Goal: Information Seeking & Learning: Learn about a topic

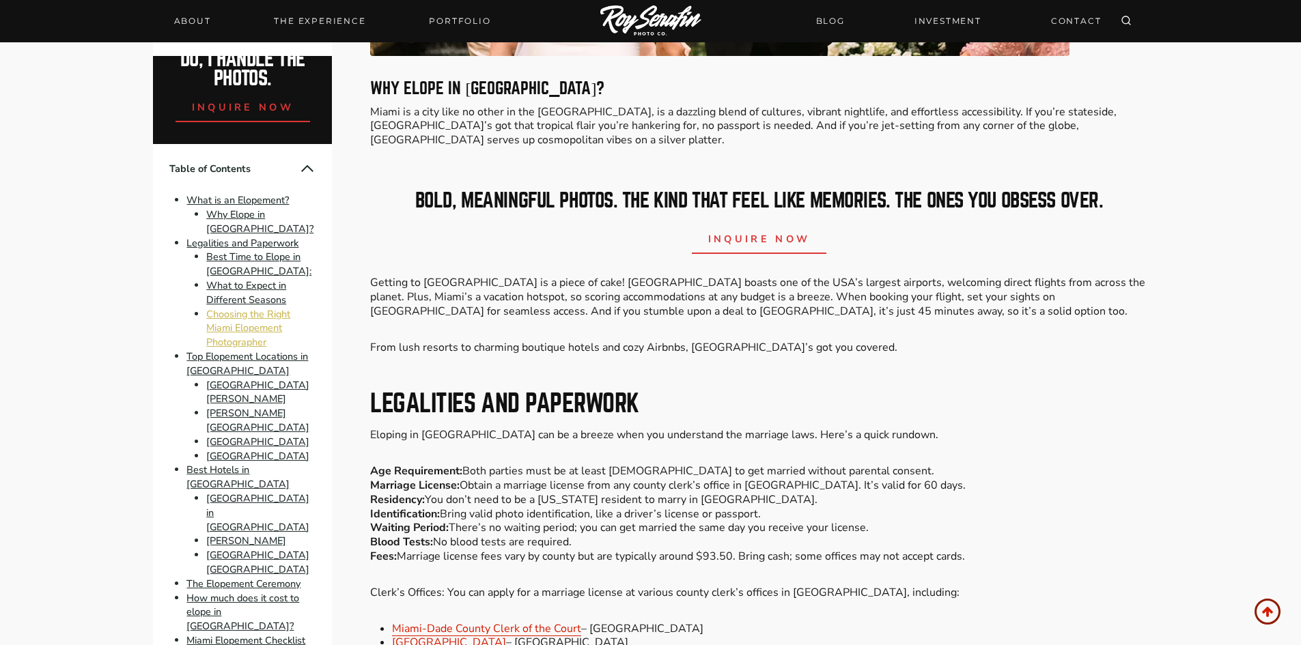
scroll to position [68, 0]
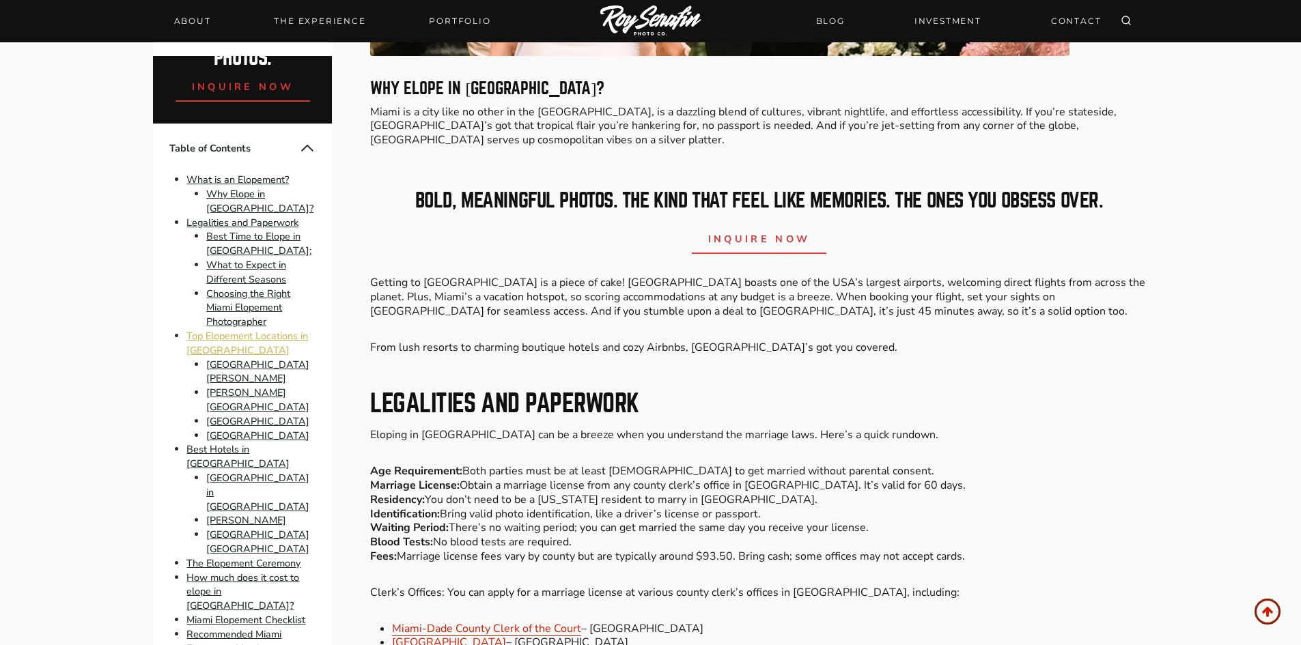
drag, startPoint x: 221, startPoint y: 324, endPoint x: 244, endPoint y: 320, distance: 23.6
click at [221, 329] on link "Top Elopement Locations in Miami" at bounding box center [247, 343] width 122 height 28
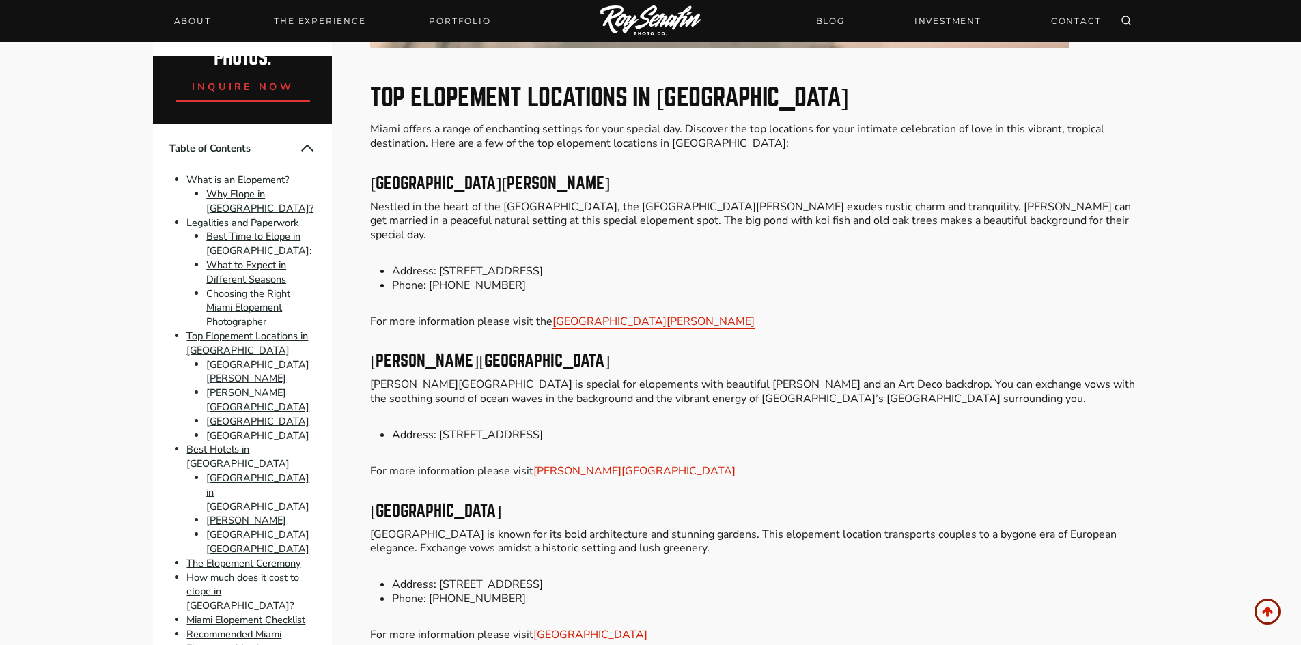
click at [279, 358] on li "Historic Walton House" at bounding box center [260, 372] width 109 height 29
click at [269, 358] on link "Historic Walton House" at bounding box center [257, 372] width 103 height 28
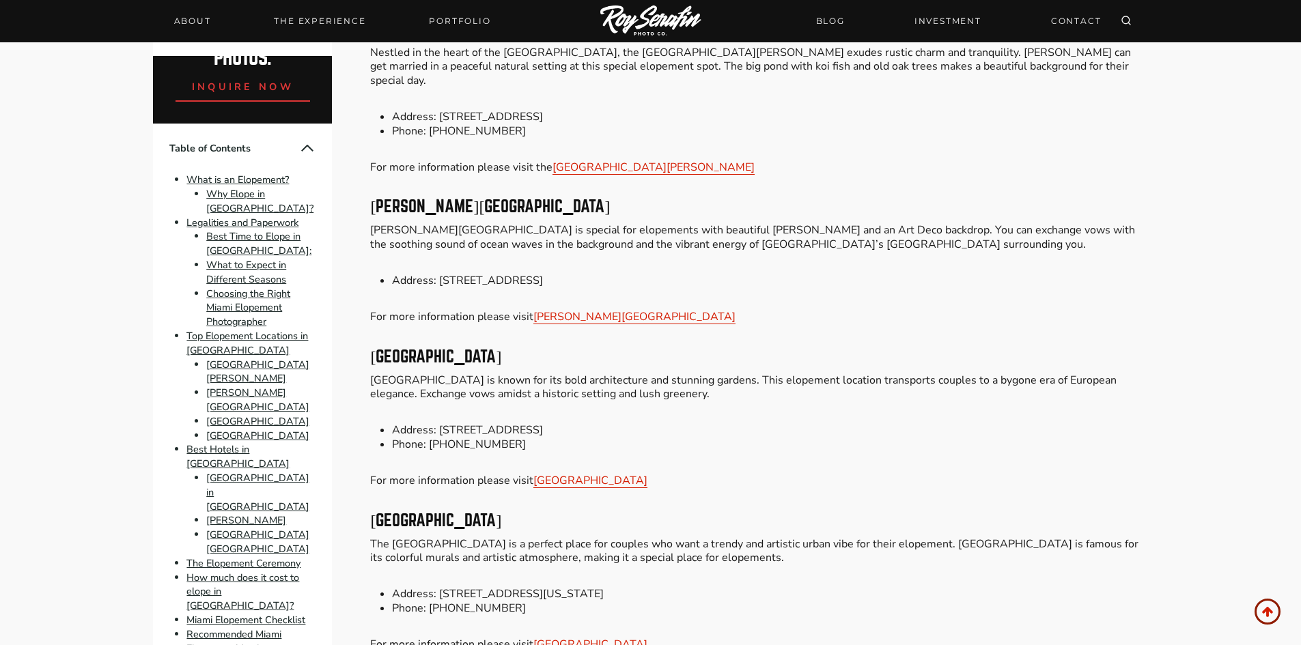
scroll to position [3068, 0]
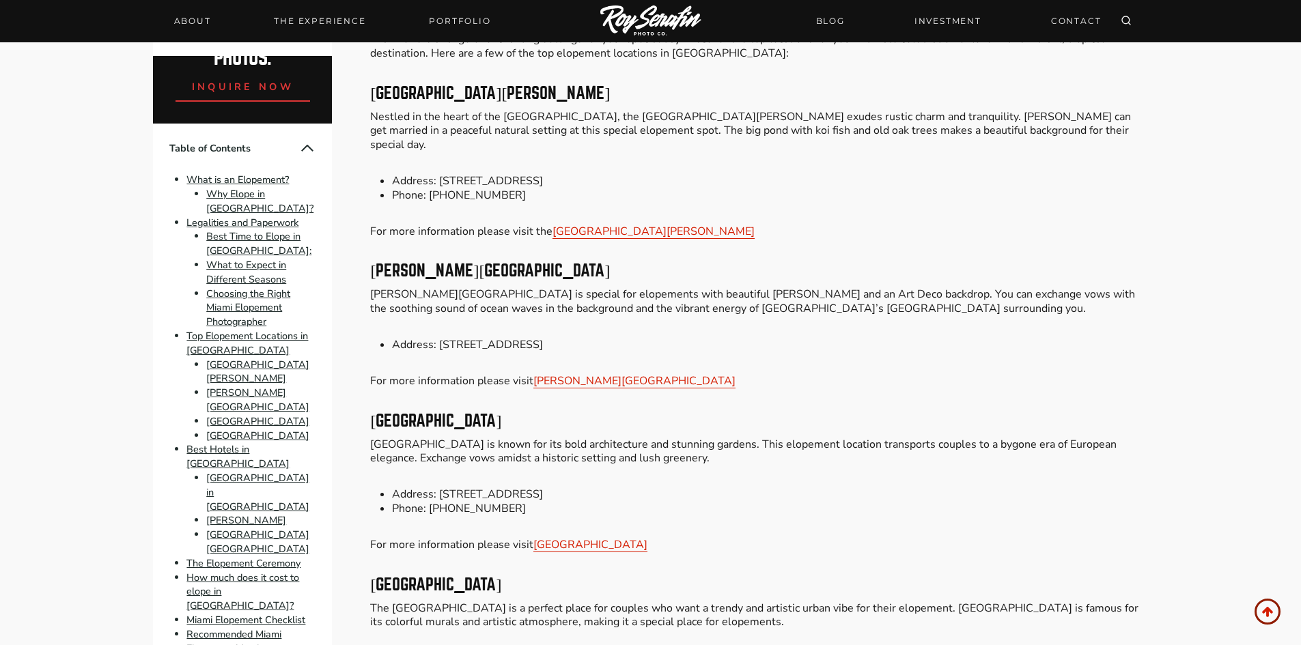
drag, startPoint x: 570, startPoint y: 491, endPoint x: 425, endPoint y: 445, distance: 152.5
click at [425, 502] on li "Phone: +1 305-250-9133" at bounding box center [769, 509] width 755 height 14
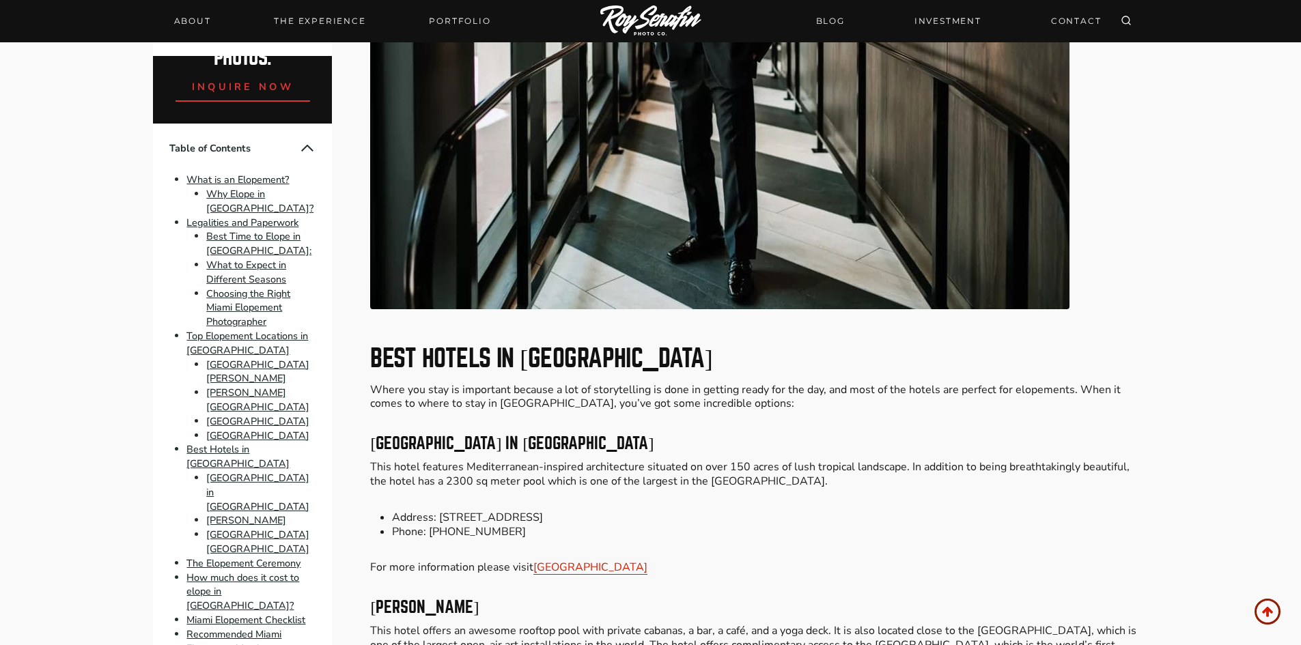
scroll to position [4092, 0]
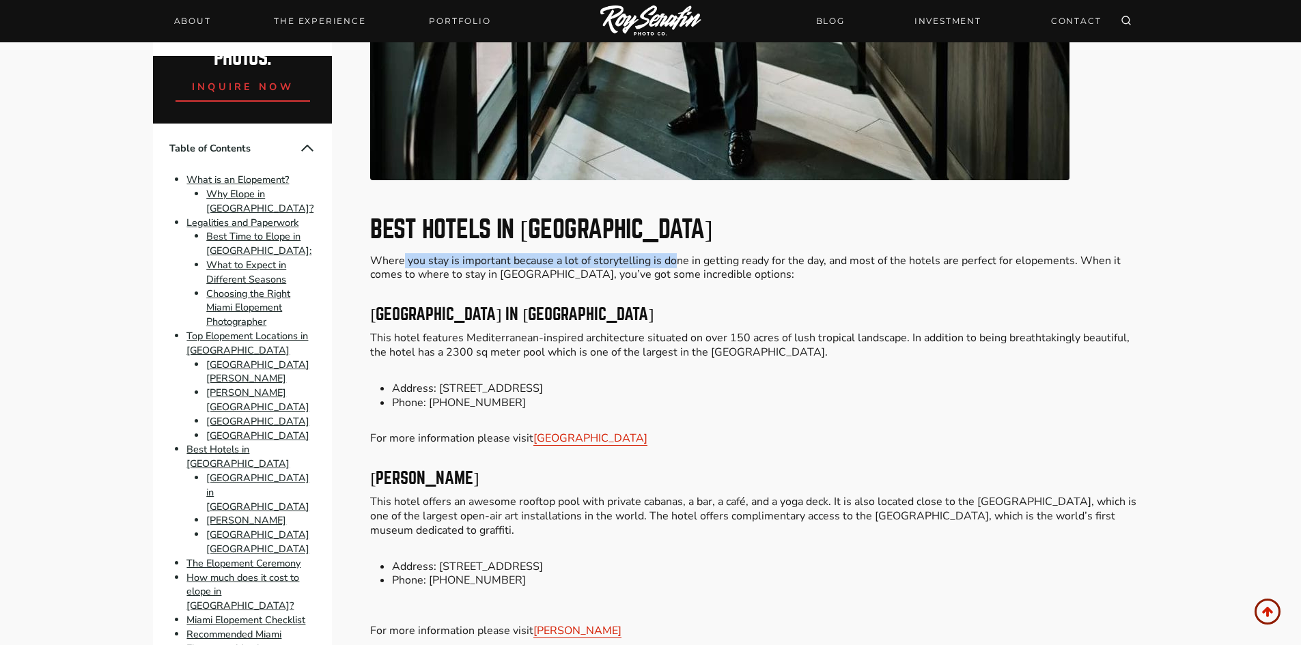
drag, startPoint x: 423, startPoint y: 204, endPoint x: 671, endPoint y: 206, distance: 247.9
click at [671, 254] on p "Where you stay is important because a lot of storytelling is done in getting re…" at bounding box center [758, 268] width 777 height 29
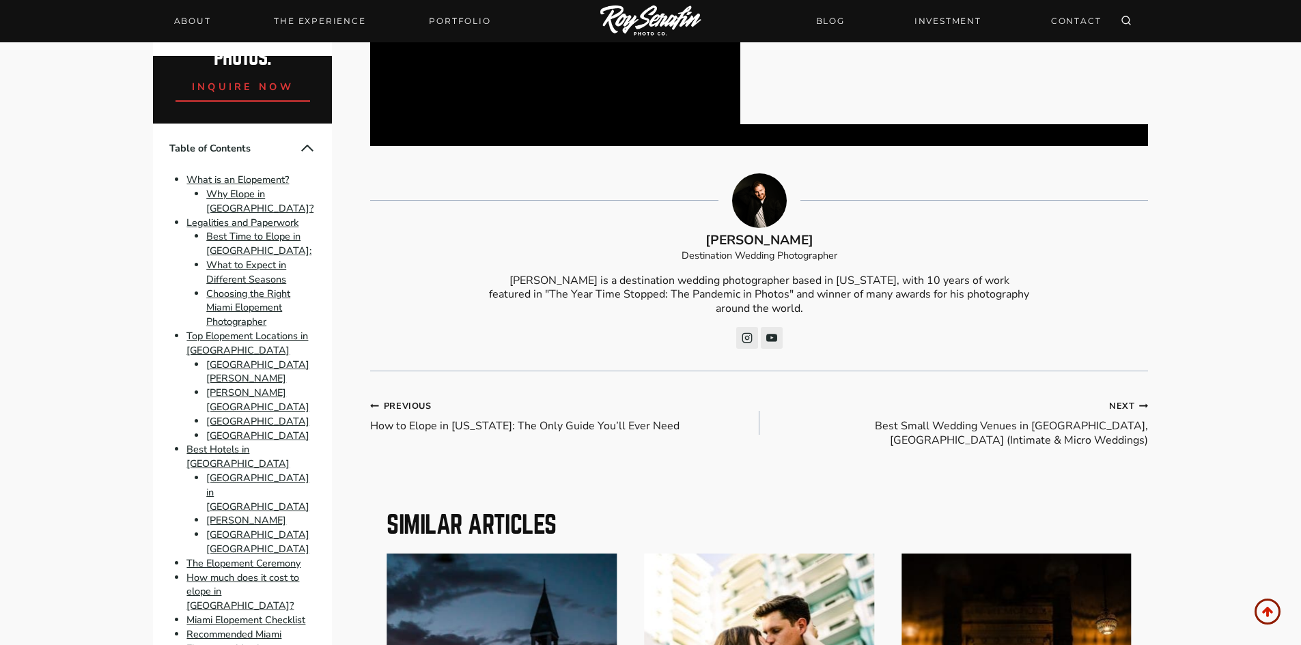
scroll to position [8463, 0]
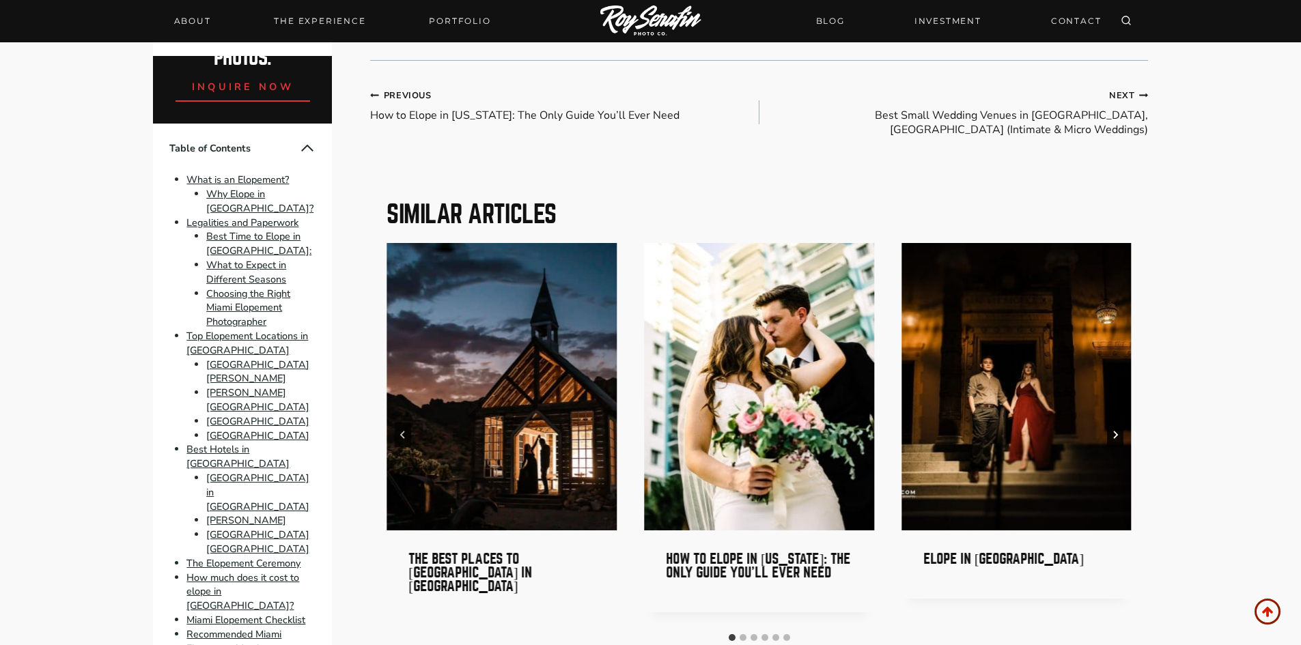
click at [1115, 431] on icon "Next" at bounding box center [1115, 435] width 5 height 8
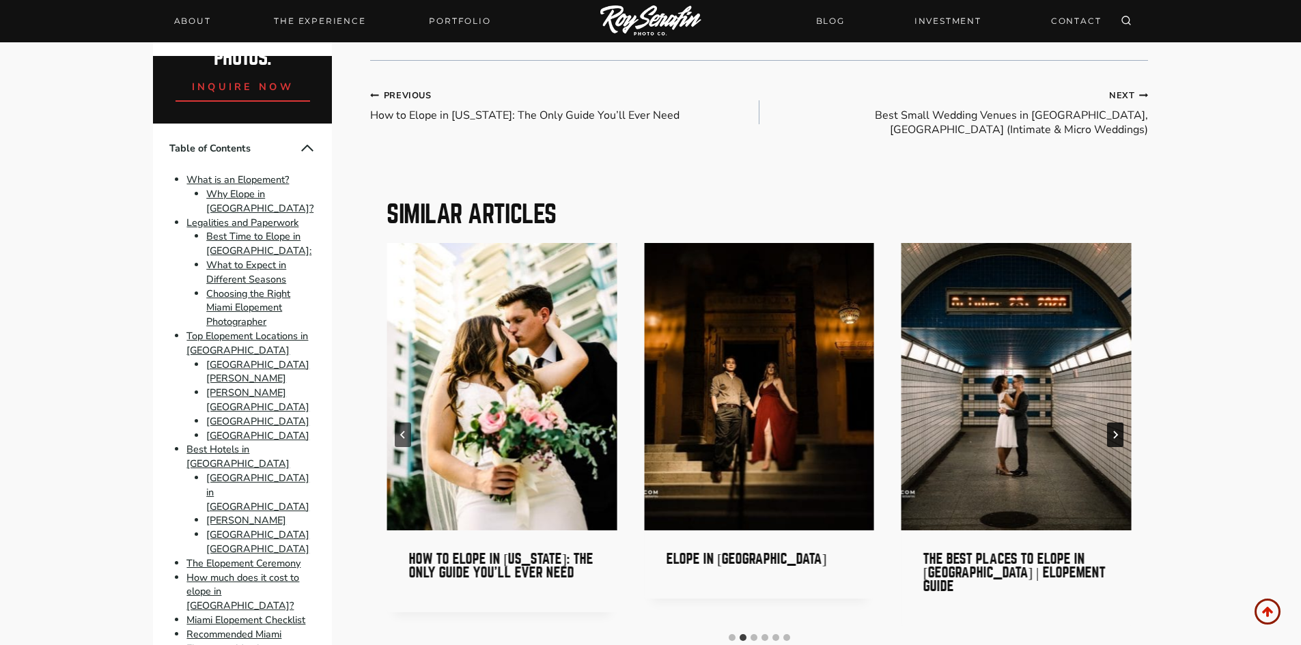
click at [1115, 431] on icon "Next" at bounding box center [1115, 435] width 5 height 8
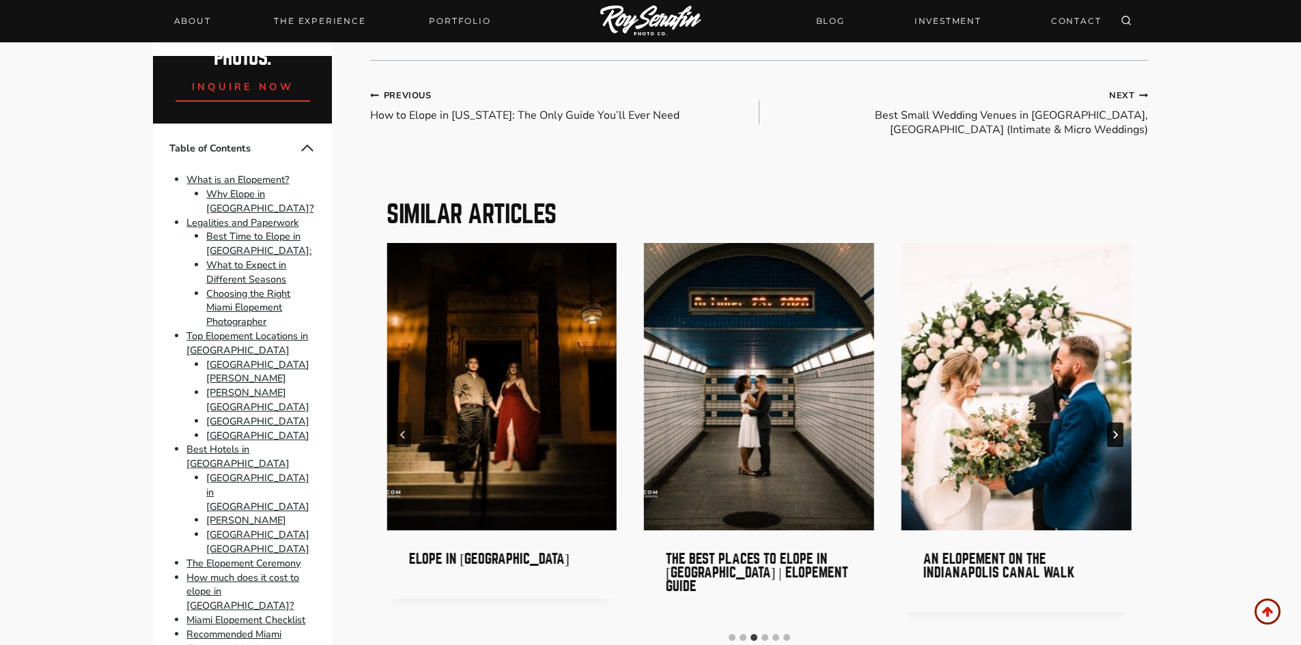
click at [1115, 431] on icon "Next" at bounding box center [1115, 435] width 5 height 8
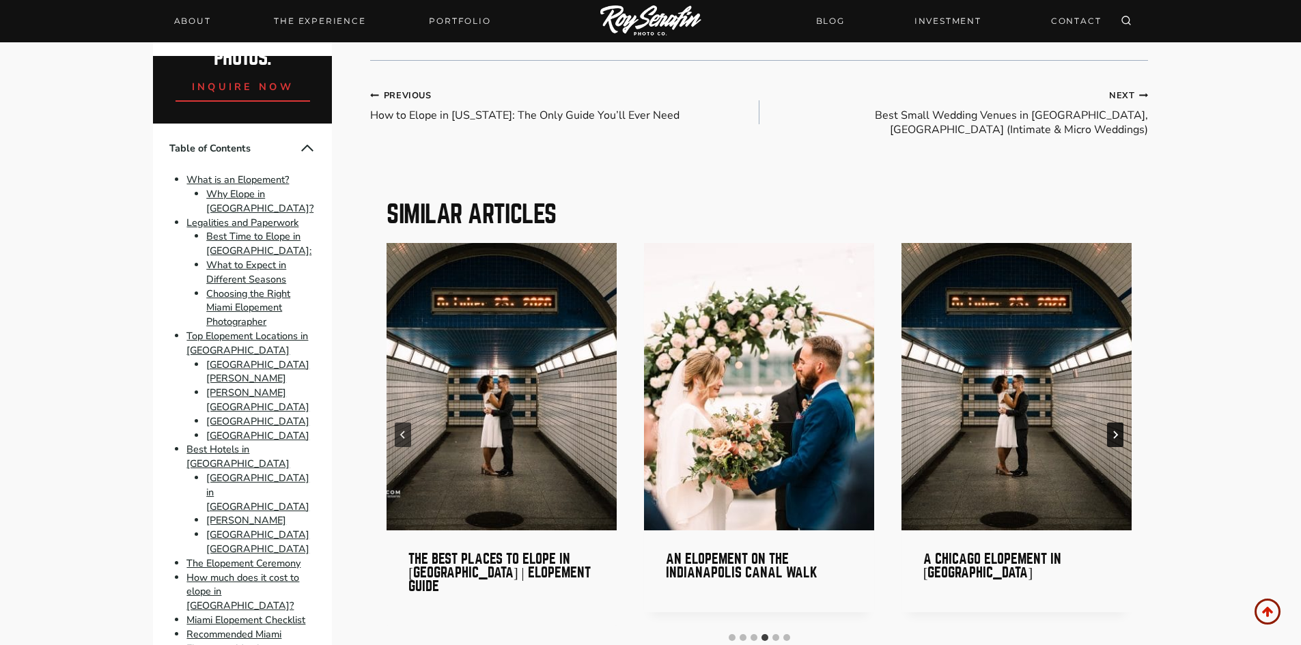
click at [1115, 431] on icon "Next" at bounding box center [1115, 435] width 5 height 8
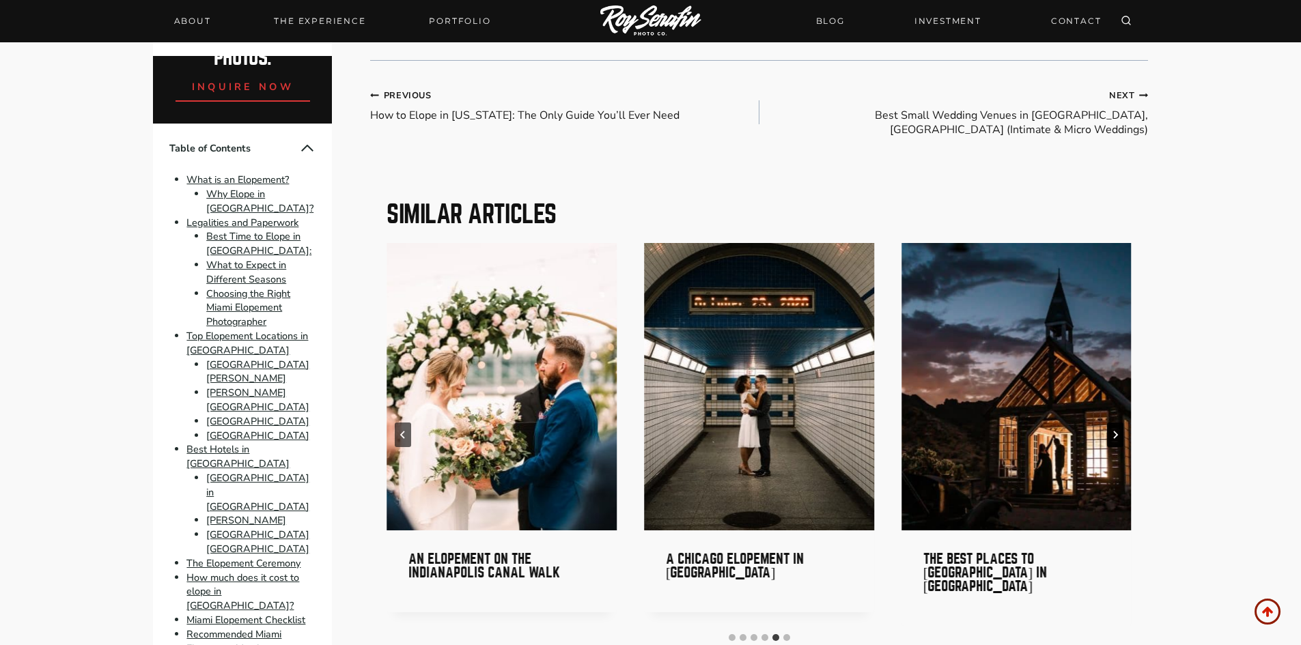
click at [1115, 431] on icon "Next" at bounding box center [1115, 435] width 5 height 8
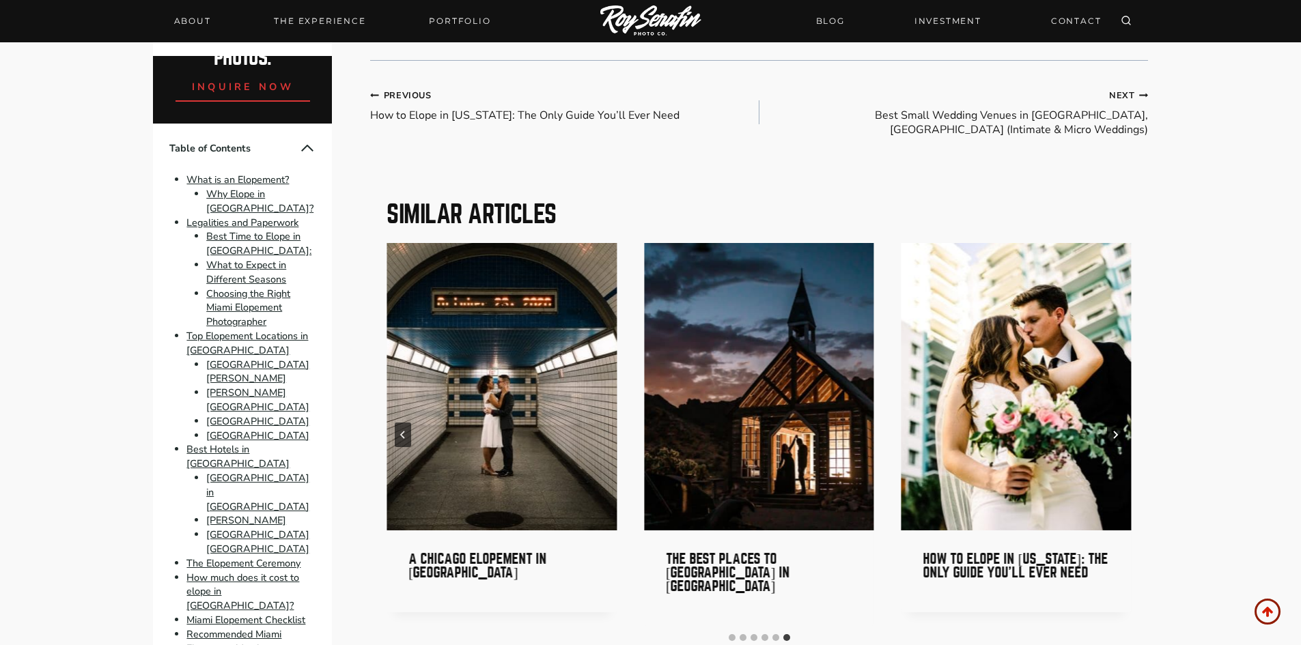
click at [1115, 431] on icon "Go to first slide" at bounding box center [1115, 435] width 5 height 8
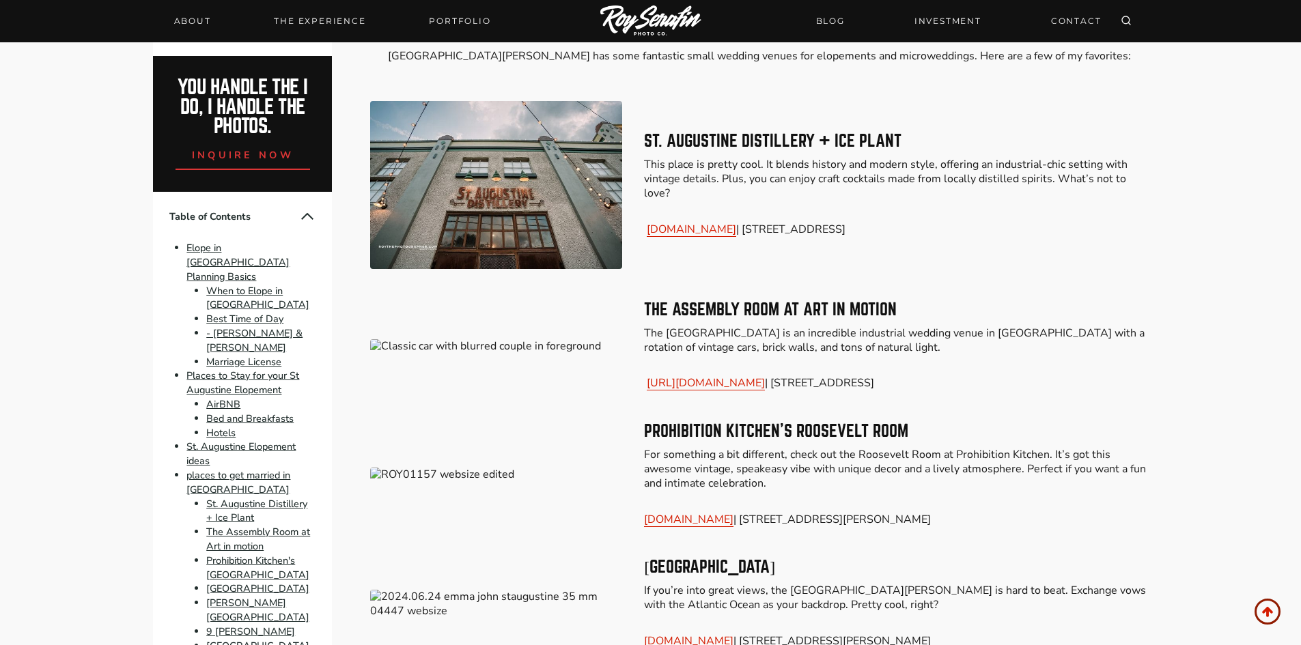
scroll to position [6010, 0]
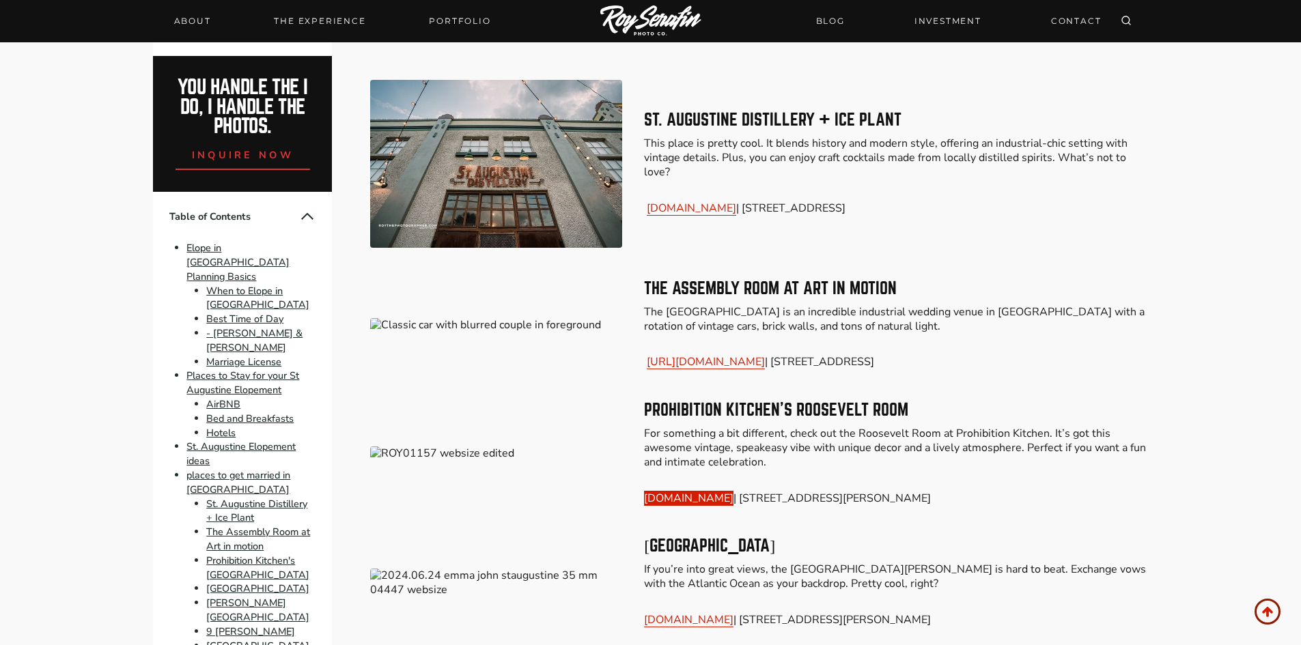
drag, startPoint x: 727, startPoint y: 418, endPoint x: 714, endPoint y: 412, distance: 15.0
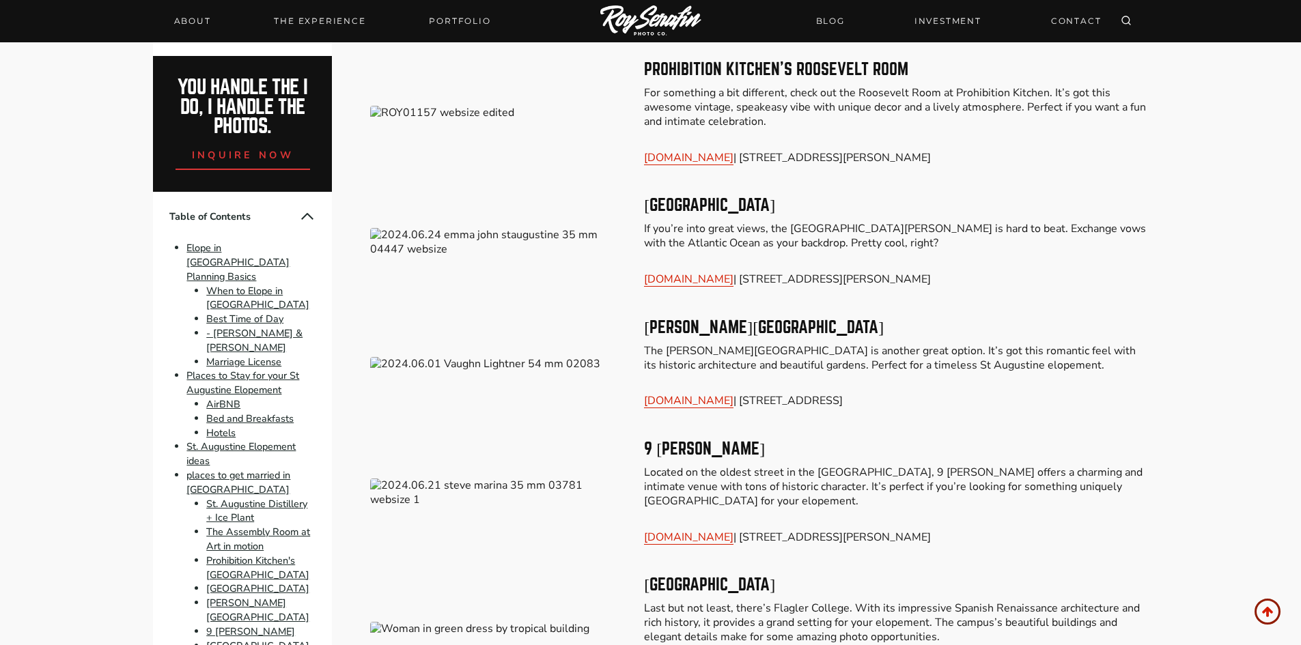
scroll to position [6351, 0]
drag, startPoint x: 705, startPoint y: 303, endPoint x: 565, endPoint y: 344, distance: 145.9
click at [565, 424] on div "9 [PERSON_NAME] Located on the oldest street in the [GEOGRAPHIC_DATA], 9 [PERSO…" at bounding box center [758, 492] width 777 height 136
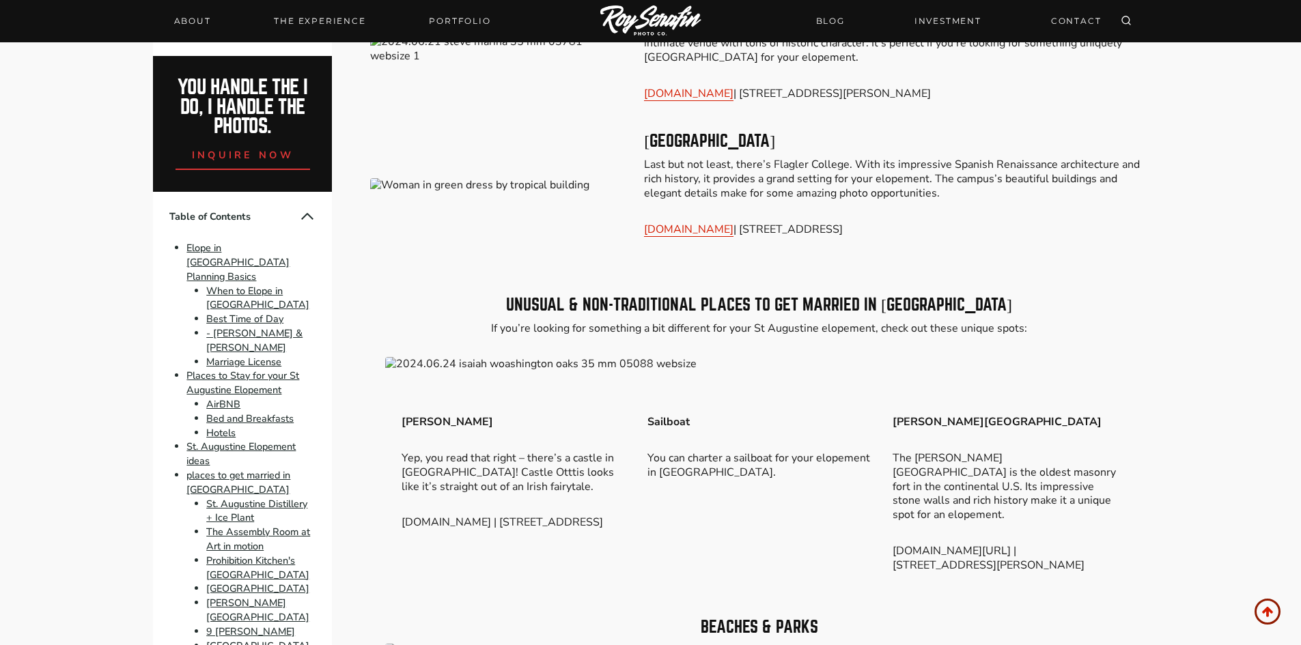
scroll to position [6761, 0]
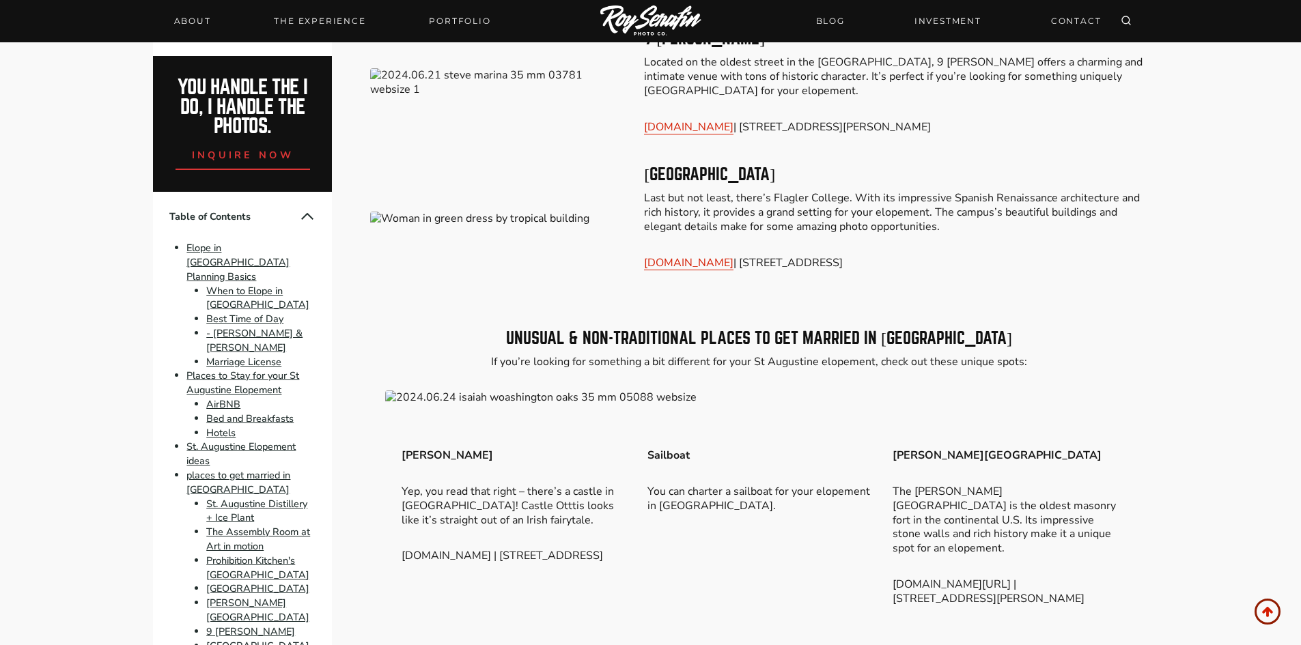
click at [437, 448] on strong "[PERSON_NAME]" at bounding box center [448, 455] width 92 height 15
drag, startPoint x: 638, startPoint y: 363, endPoint x: 693, endPoint y: 363, distance: 55.3
click at [693, 416] on div "[PERSON_NAME], you read that right – there’s a castle in [GEOGRAPHIC_DATA]! Cas…" at bounding box center [759, 522] width 748 height 212
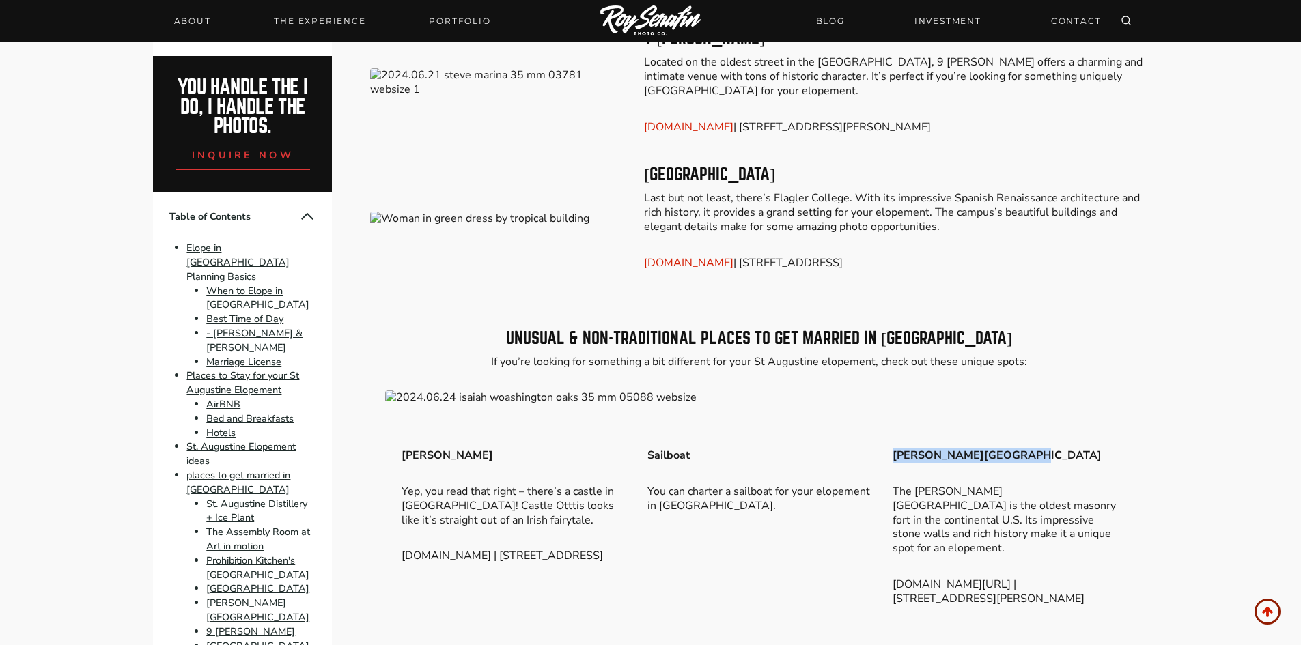
drag, startPoint x: 911, startPoint y: 367, endPoint x: 1007, endPoint y: 366, distance: 95.6
click at [1007, 416] on div "[PERSON_NAME], you read that right – there’s a castle in [GEOGRAPHIC_DATA]! Cas…" at bounding box center [759, 522] width 748 height 212
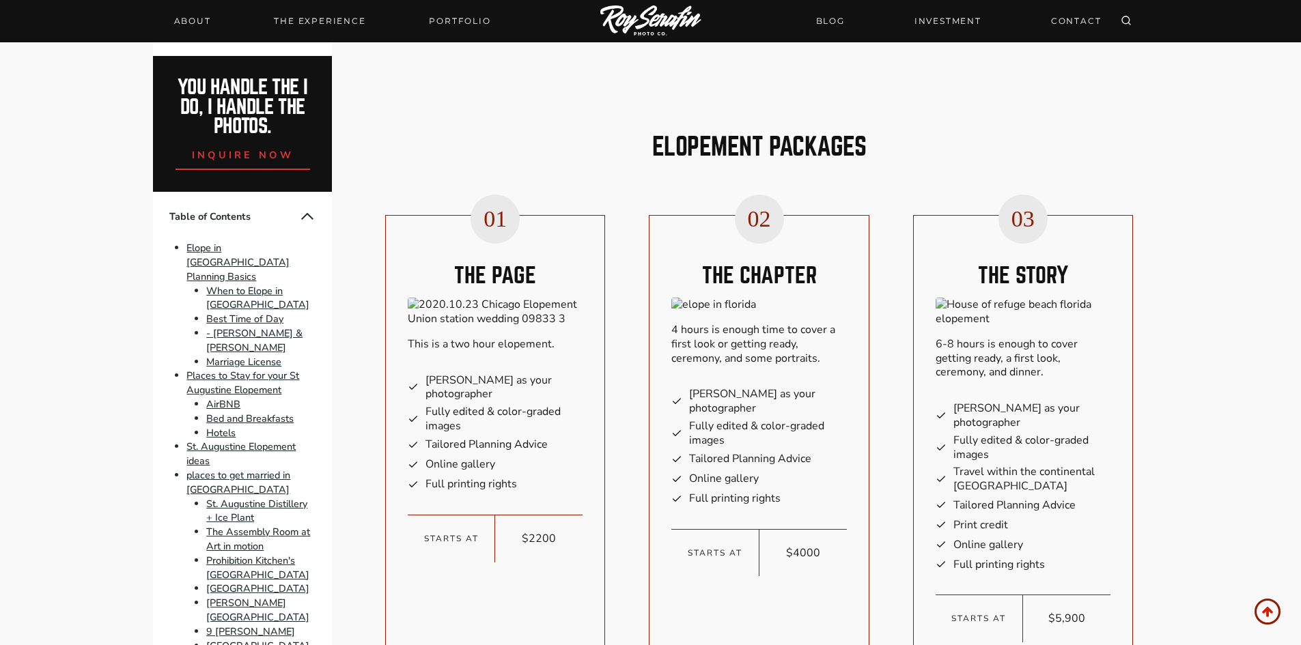
scroll to position [9902, 0]
